Goal: Task Accomplishment & Management: Complete application form

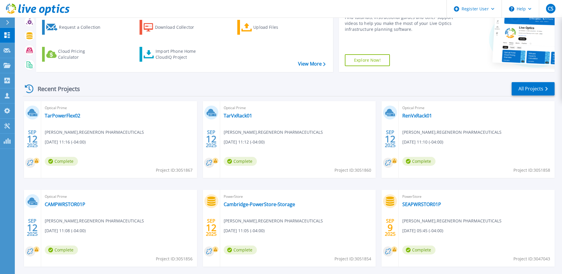
scroll to position [20, 0]
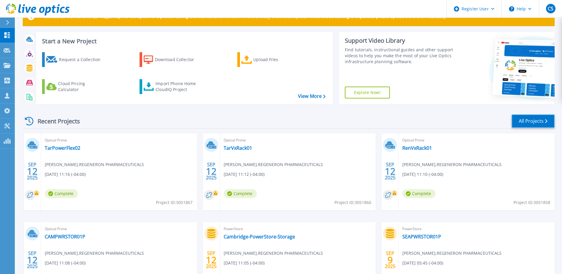
click at [541, 120] on link "All Projects" at bounding box center [533, 120] width 43 height 13
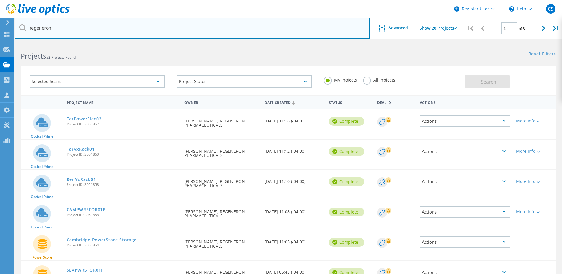
click at [86, 31] on input "regeneron" at bounding box center [192, 28] width 355 height 21
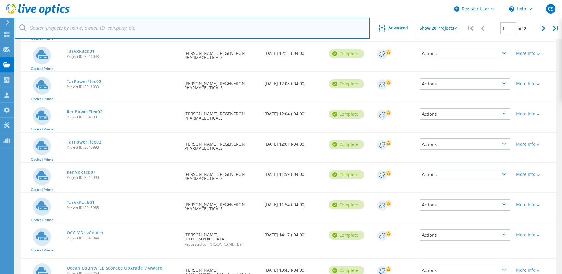
scroll to position [271, 0]
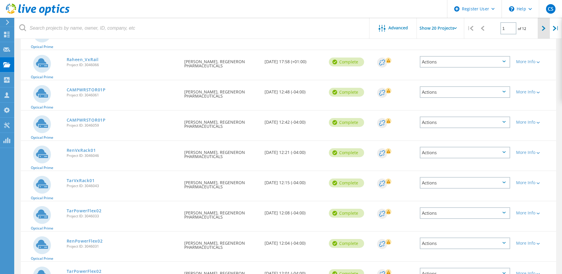
click at [543, 30] on icon at bounding box center [544, 28] width 4 height 5
type input "2"
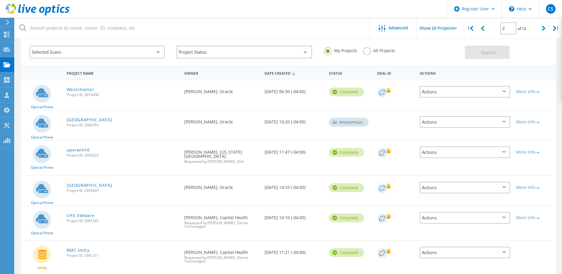
scroll to position [4, 0]
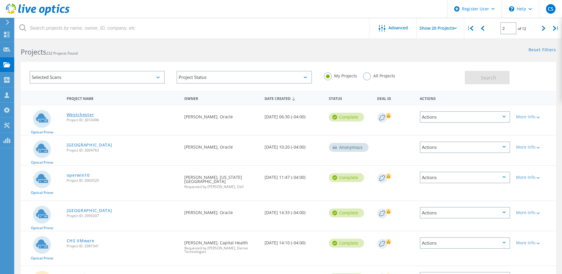
click at [87, 114] on link "Westchester" at bounding box center [81, 115] width 28 height 4
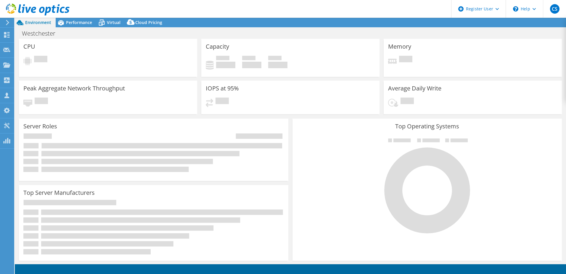
select select "USD"
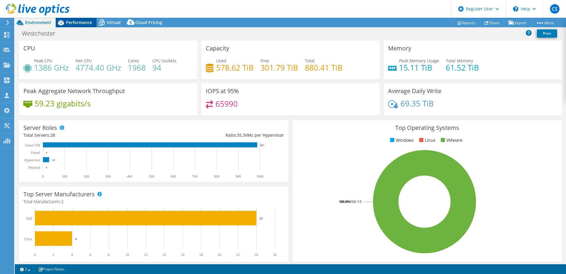
click at [79, 23] on span "Performance" at bounding box center [79, 23] width 26 height 6
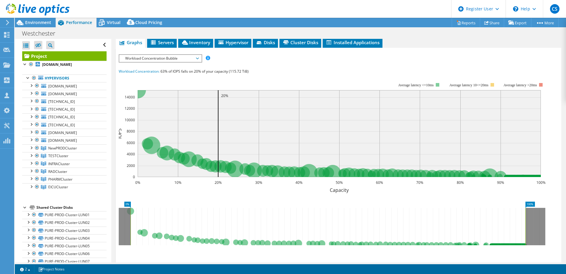
click at [33, 8] on use at bounding box center [38, 10] width 64 height 12
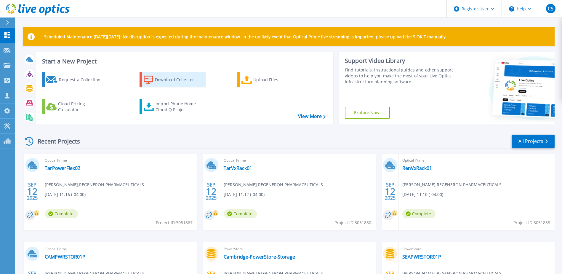
click at [172, 78] on div "Download Collector" at bounding box center [178, 80] width 47 height 12
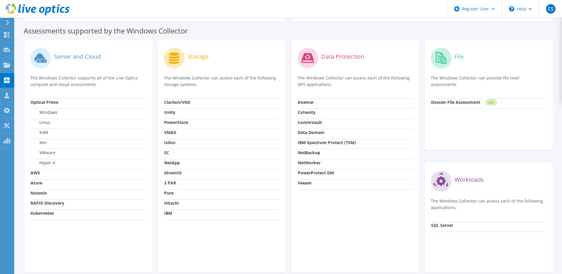
scroll to position [39, 0]
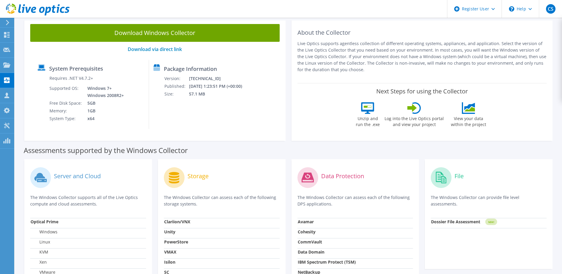
click at [23, 137] on div "Download Windows Collector Download via direct link System Prerequisites Requir…" at bounding box center [154, 79] width 267 height 123
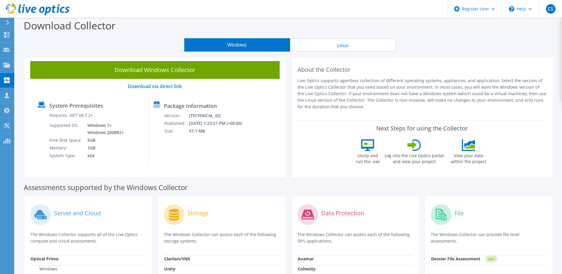
scroll to position [0, 0]
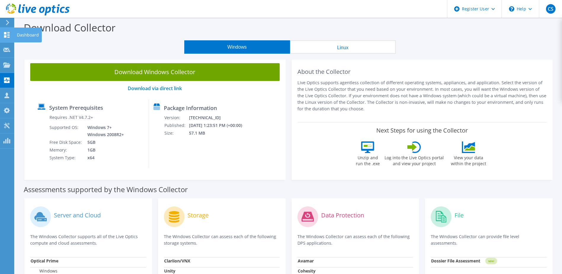
click at [10, 33] on icon at bounding box center [6, 35] width 7 height 6
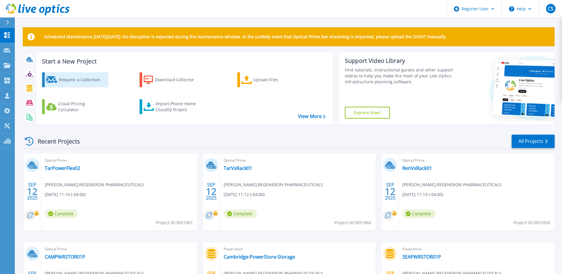
click at [81, 81] on div "Request a Collection" at bounding box center [82, 80] width 47 height 12
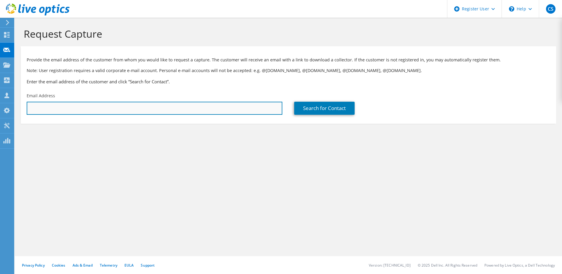
click at [194, 112] on input "text" at bounding box center [155, 108] width 256 height 13
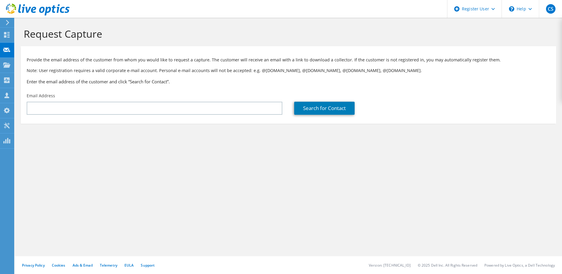
click at [209, 161] on div "Request Capture Provide the email address of the customer from whom you would l…" at bounding box center [288, 146] width 547 height 256
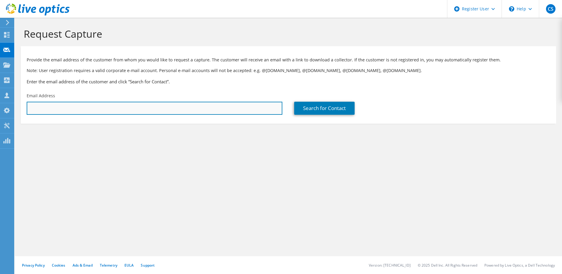
click at [143, 105] on input "text" at bounding box center [155, 108] width 256 height 13
type input "j"
type input "jimmie.todd@wmchealth.org"
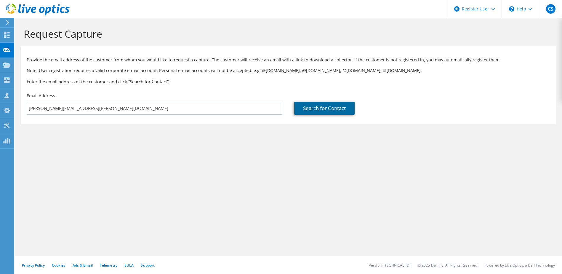
click at [321, 108] on link "Search for Contact" at bounding box center [324, 108] width 60 height 13
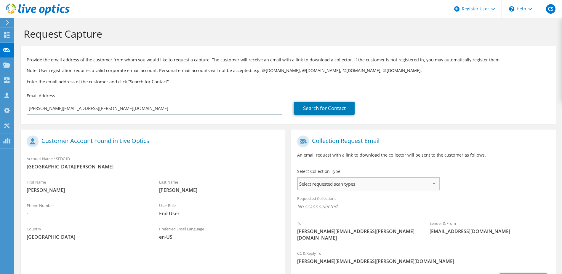
click at [361, 180] on span "Select requested scan types" at bounding box center [368, 184] width 141 height 12
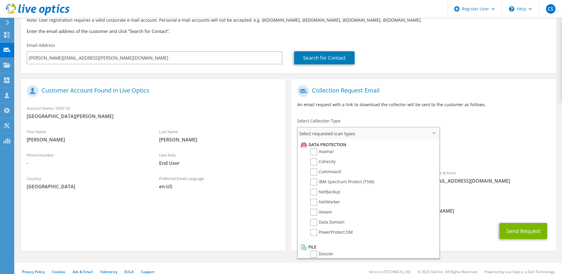
scroll to position [262, 0]
click at [490, 129] on div "To jimmie.todd@wmchealth.org Sender & From liveoptics@liveoptics.com" at bounding box center [423, 139] width 265 height 114
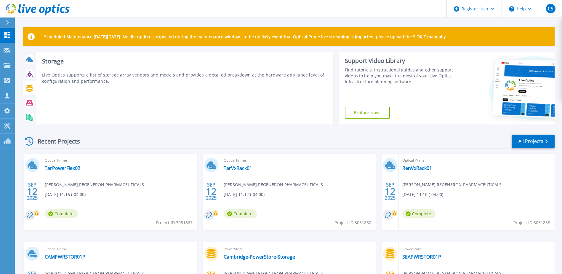
click at [30, 89] on icon at bounding box center [29, 88] width 7 height 7
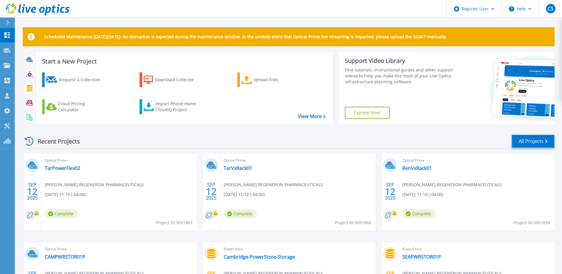
click at [539, 139] on link "All Projects" at bounding box center [533, 140] width 43 height 13
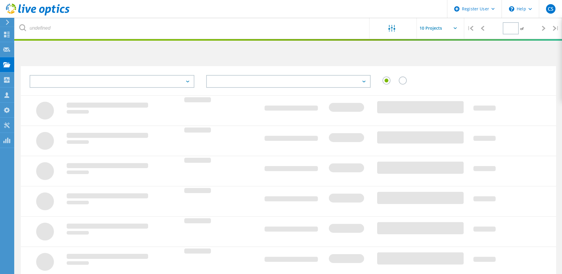
type input "1"
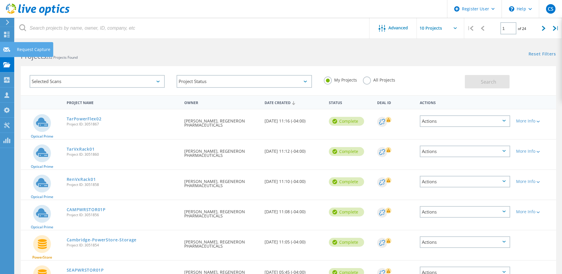
click at [25, 49] on div "Request Capture" at bounding box center [33, 49] width 33 height 4
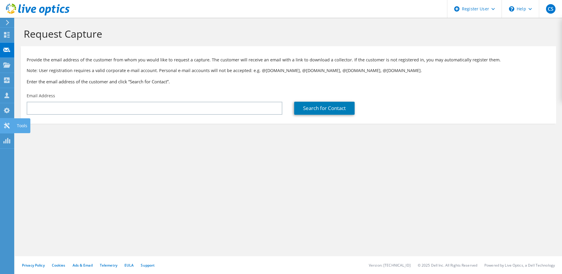
click at [7, 129] on div at bounding box center [6, 126] width 7 height 7
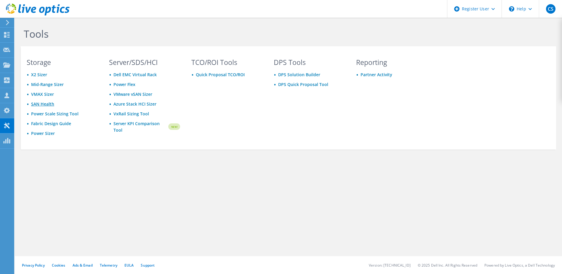
click at [44, 101] on link "SAN Health" at bounding box center [42, 104] width 23 height 6
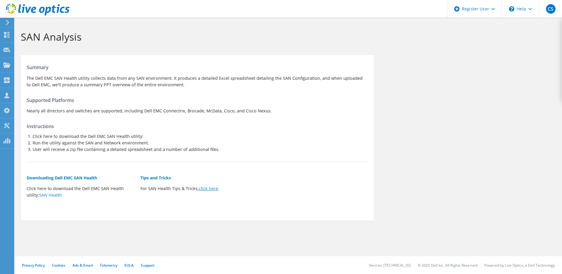
click at [208, 188] on link "click here" at bounding box center [208, 188] width 19 height 6
click at [21, 50] on div "Request Capture" at bounding box center [33, 50] width 39 height 15
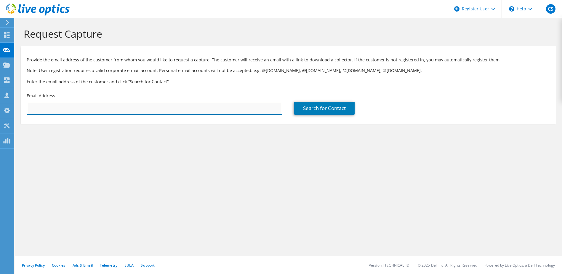
click at [101, 106] on input "text" at bounding box center [155, 108] width 256 height 13
paste input "[PERSON_NAME][EMAIL_ADDRESS][PERSON_NAME][DOMAIN_NAME]"
type input "[PERSON_NAME][EMAIL_ADDRESS][PERSON_NAME][DOMAIN_NAME]"
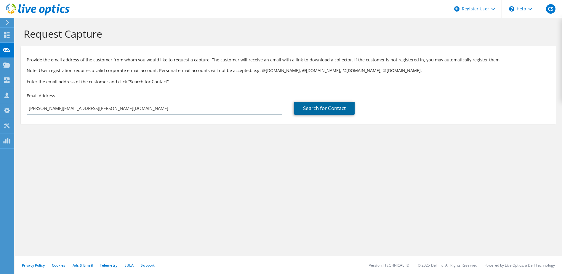
click at [330, 108] on link "Search for Contact" at bounding box center [324, 108] width 60 height 13
type input "[GEOGRAPHIC_DATA][PERSON_NAME]"
type input "[PERSON_NAME]"
type input "zimermann"
type input "United States"
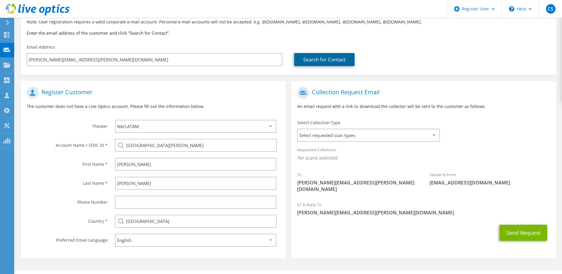
scroll to position [59, 0]
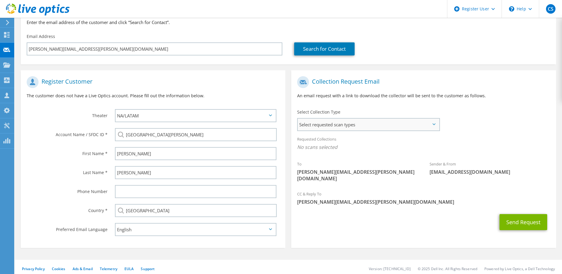
click at [407, 131] on div "Select Collection Type Select requested scan types Server Virtualization Optica…" at bounding box center [368, 119] width 154 height 27
click at [406, 125] on span "Select requested scan types" at bounding box center [368, 124] width 141 height 12
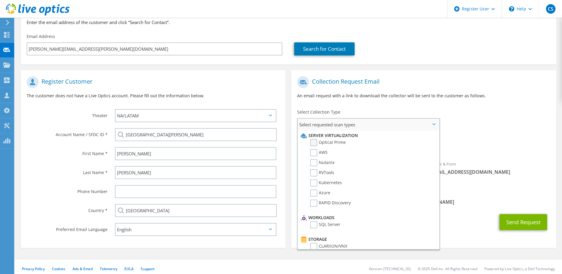
click at [312, 143] on label "Optical Prime" at bounding box center [328, 142] width 36 height 7
click at [0, 0] on input "Optical Prime" at bounding box center [0, 0] width 0 height 0
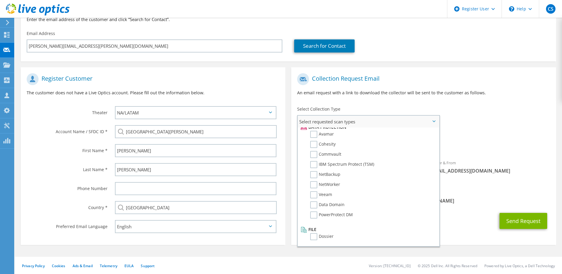
scroll to position [63, 0]
click at [475, 130] on div "Requested Collections No scans selected Optical Prime" at bounding box center [423, 141] width 265 height 24
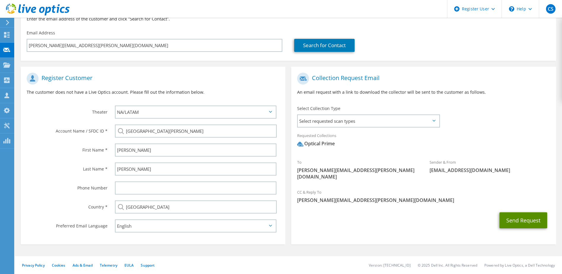
click at [522, 215] on button "Send Request" at bounding box center [523, 220] width 48 height 16
